Goal: Obtain resource: Obtain resource

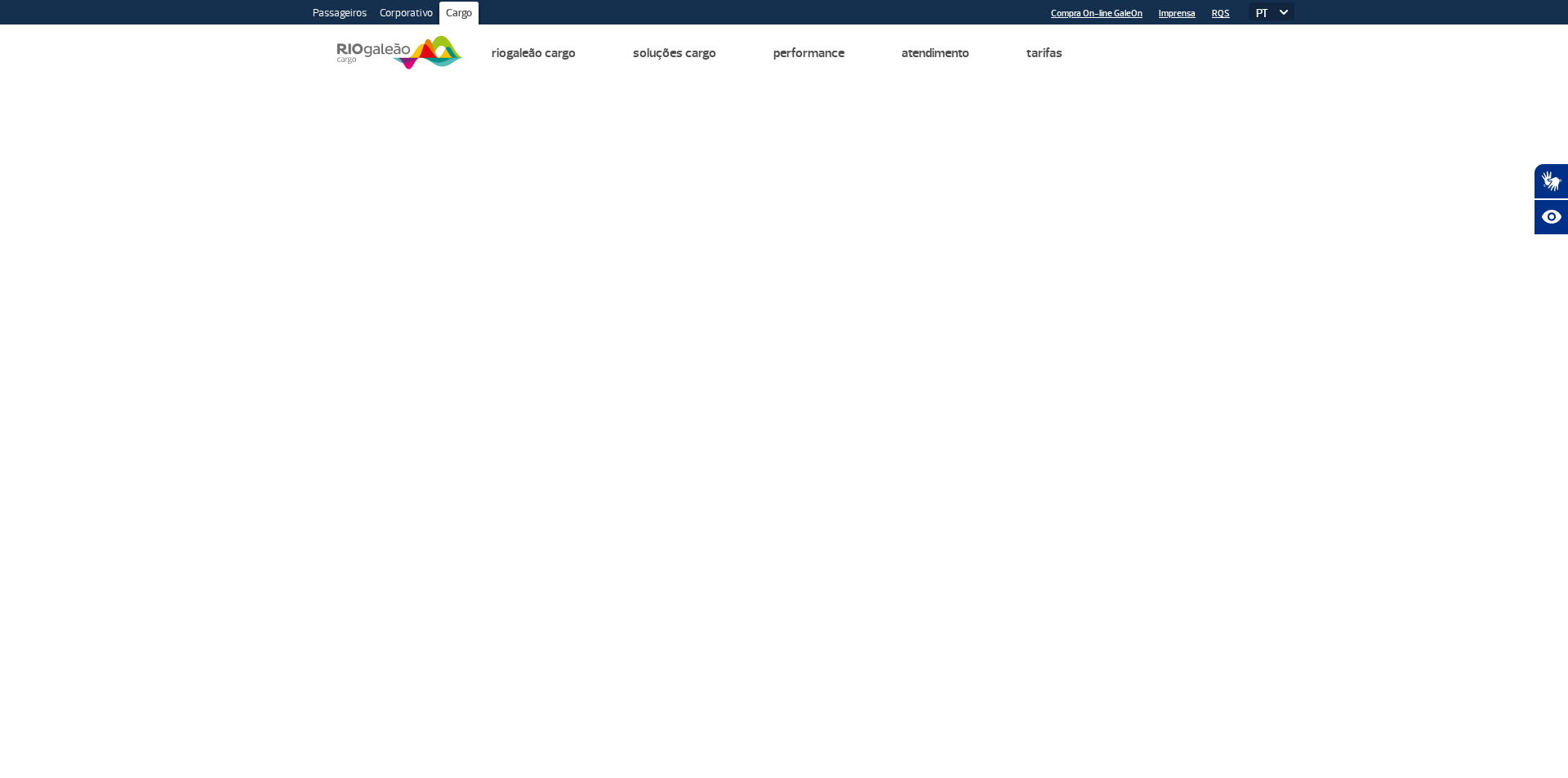
click at [409, 11] on link "Corporativo" at bounding box center [406, 14] width 66 height 26
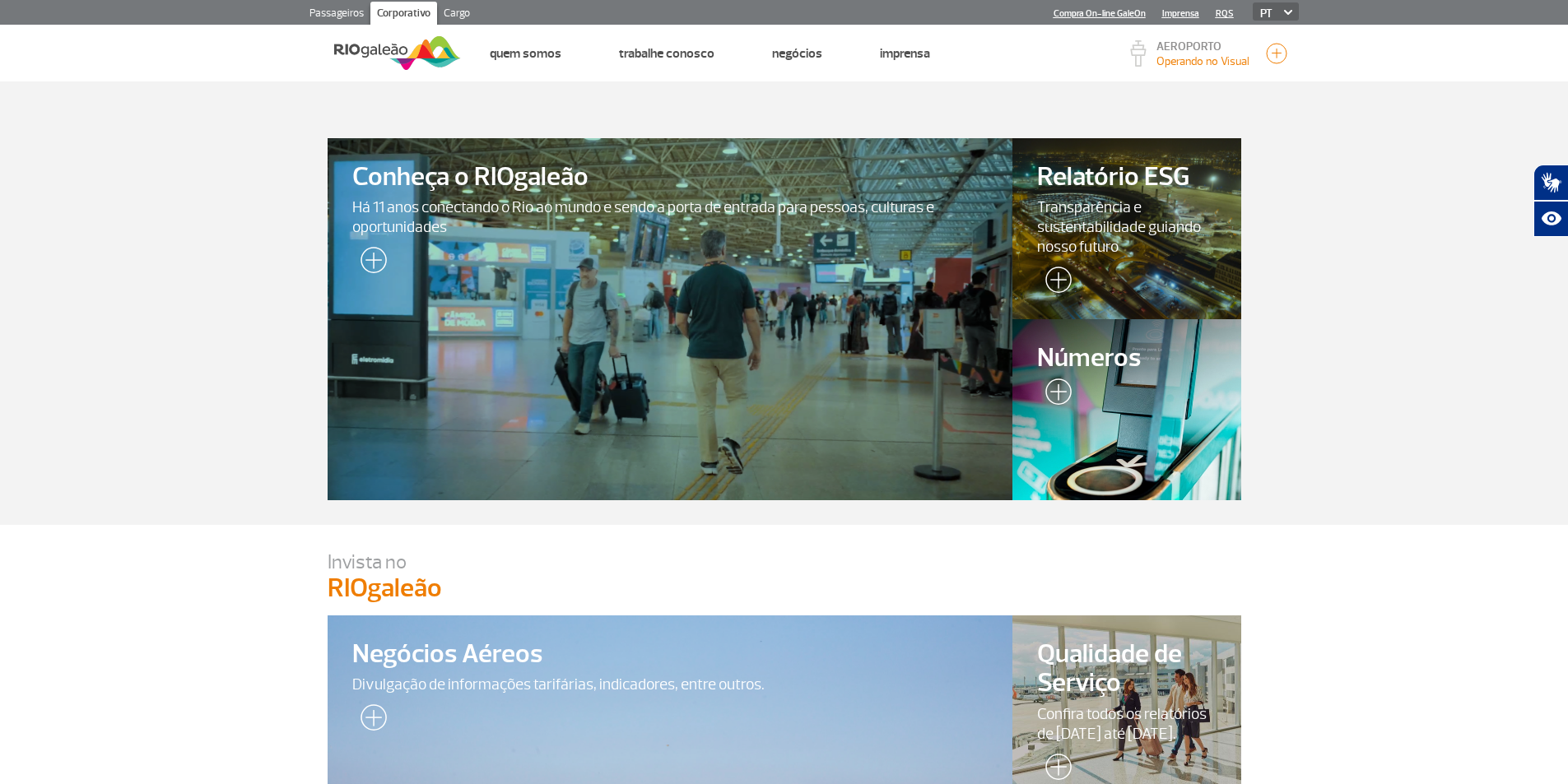
click at [115, 419] on section "Conheça o RIOgaleão Há 11 anos conectando o Rio ao mundo e sendo a porta de ent…" at bounding box center [784, 303] width 1568 height 443
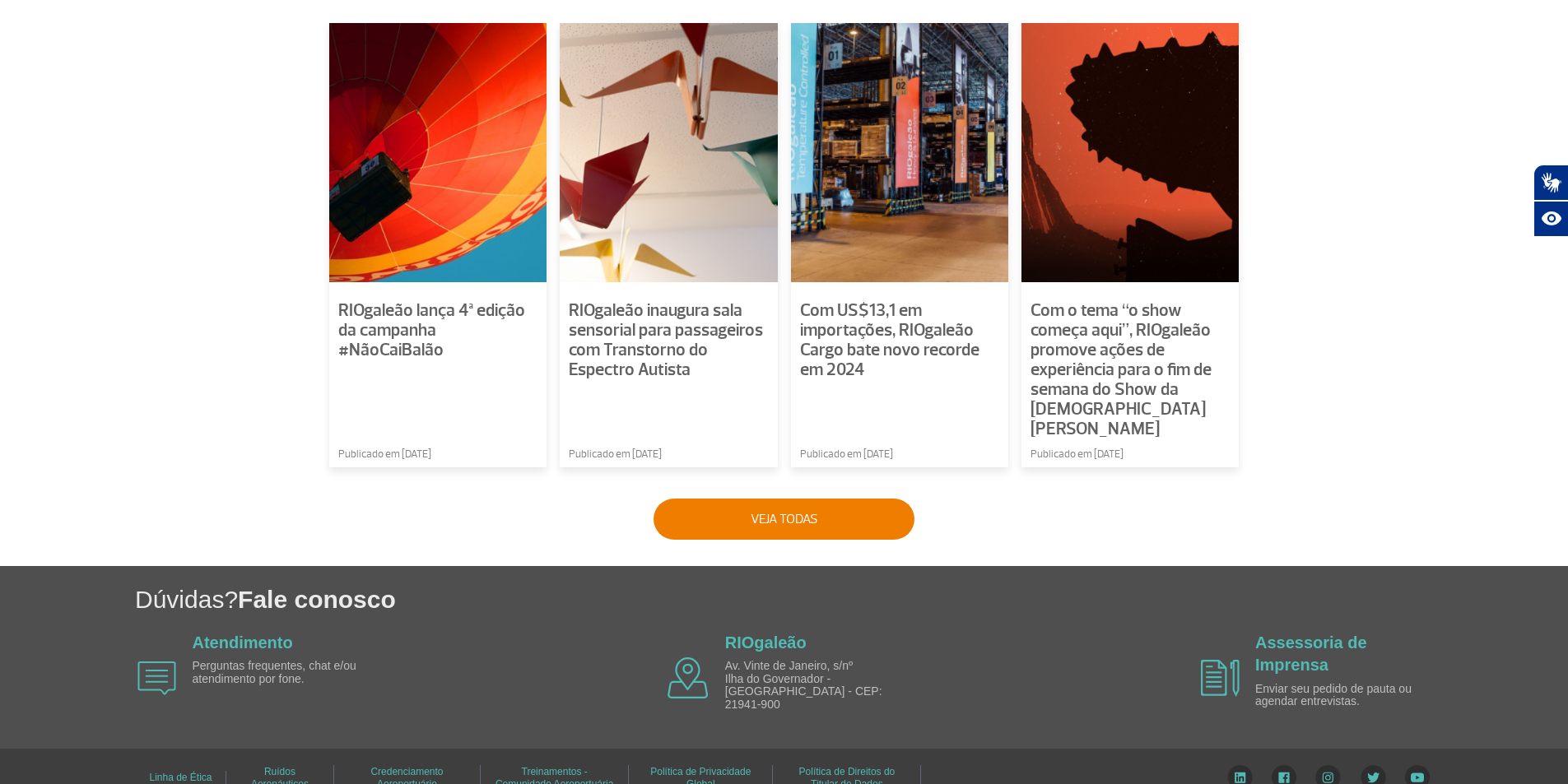
scroll to position [1128, 0]
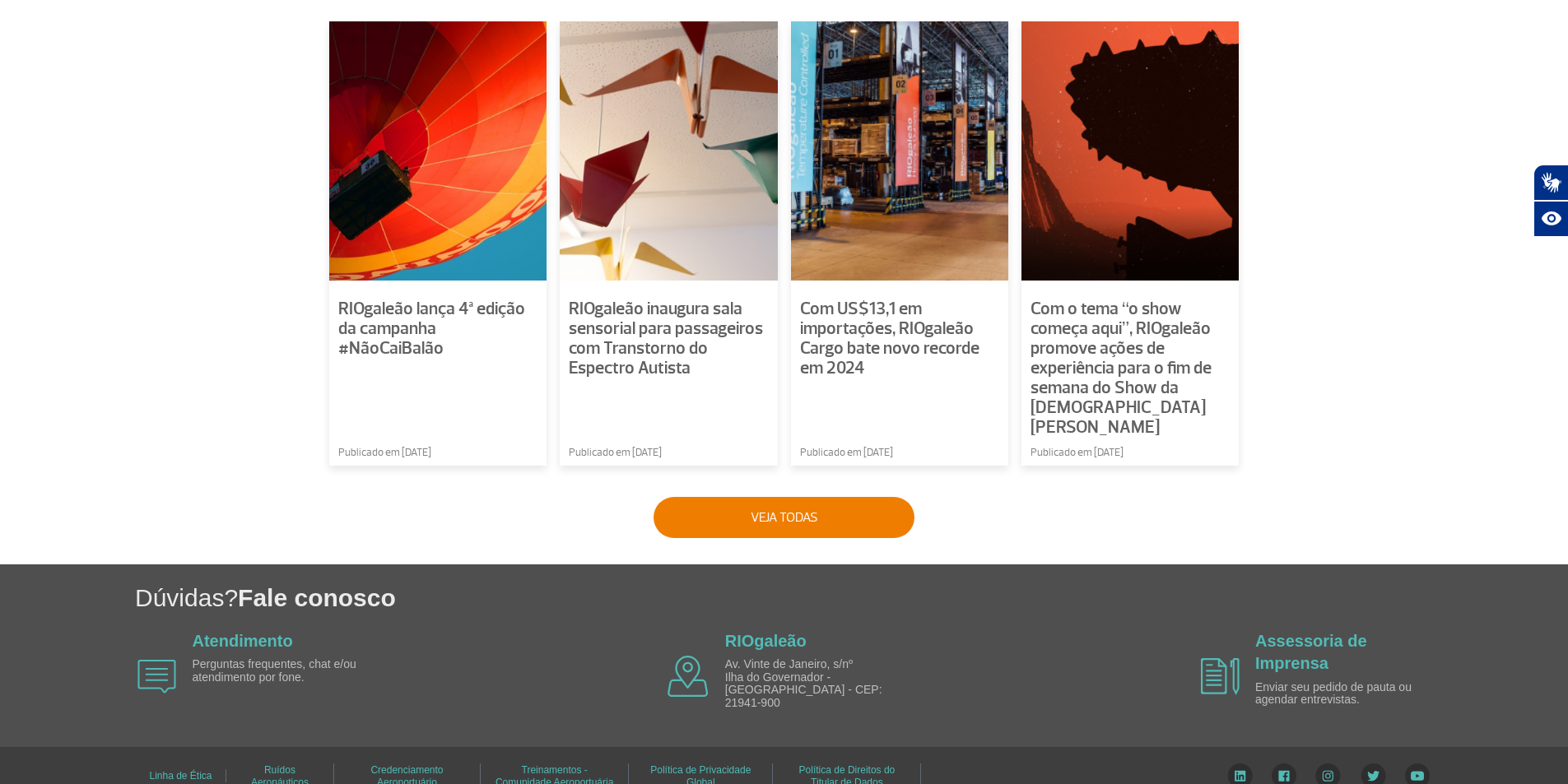
click at [401, 759] on link "Credenciamento Aeroportuário" at bounding box center [406, 776] width 73 height 35
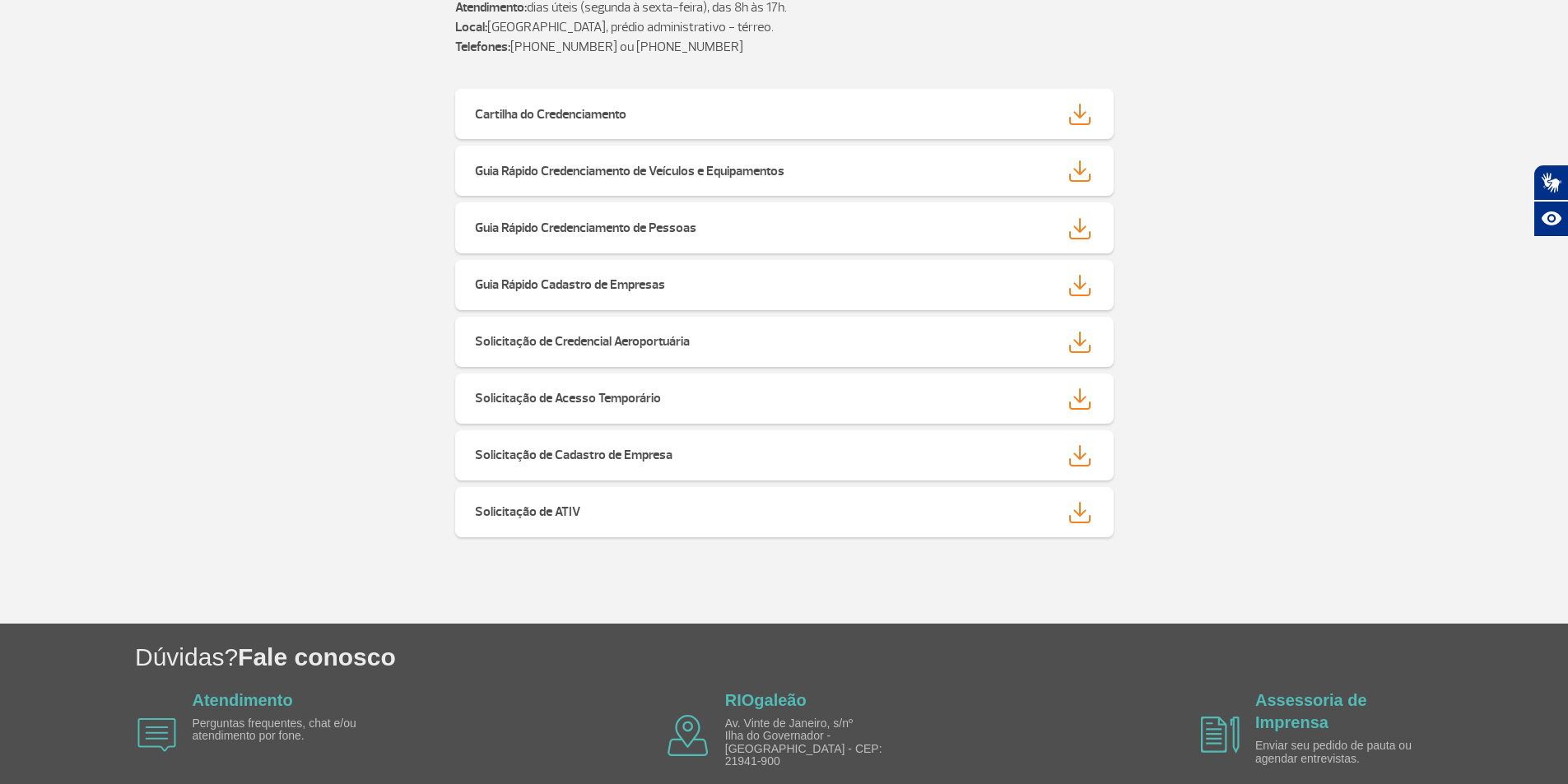
scroll to position [218, 0]
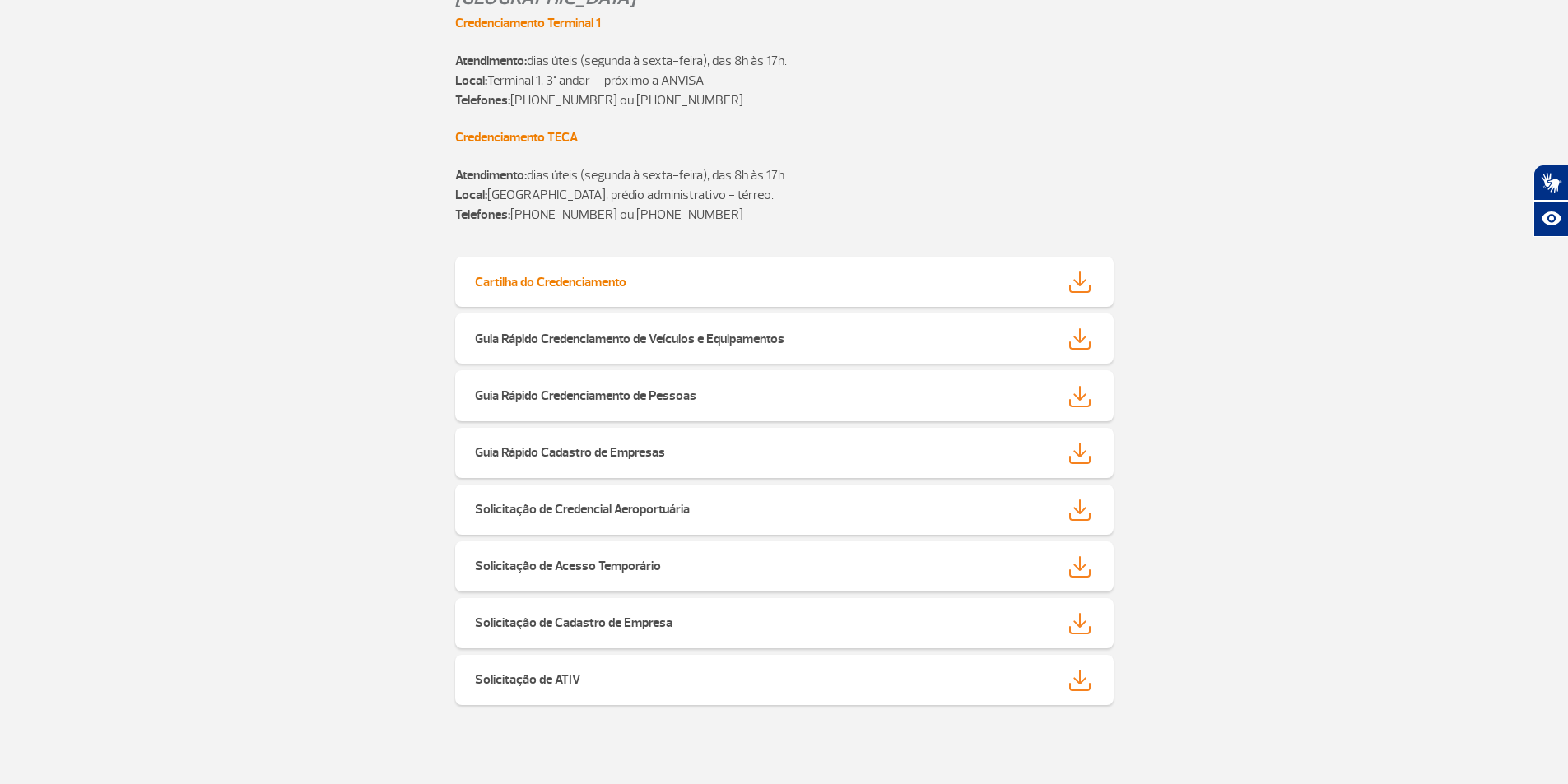
click at [1083, 288] on img at bounding box center [1080, 282] width 22 height 22
